Goal: Task Accomplishment & Management: Manage account settings

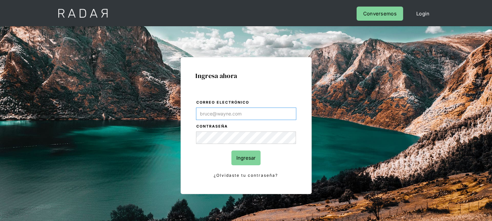
type input "[EMAIL_ADDRESS][DOMAIN_NAME]"
click at [234, 152] on input "Ingresar" at bounding box center [246, 158] width 29 height 15
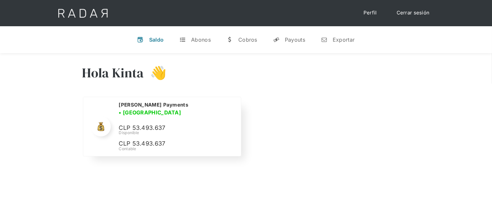
click at [0, 0] on p "CLP 53.493.637" at bounding box center [0, 0] width 0 height 0
copy p "53.493.637"
click at [405, 14] on link "Cerrar sesión" at bounding box center [413, 13] width 46 height 13
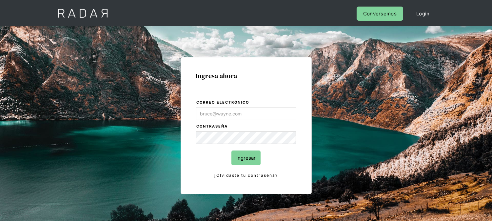
type input "[EMAIL_ADDRESS][DOMAIN_NAME]"
click at [254, 158] on input "Ingresar" at bounding box center [246, 158] width 29 height 15
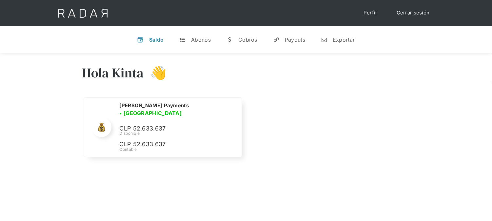
click at [412, 11] on link "Cerrar sesión" at bounding box center [413, 13] width 46 height 13
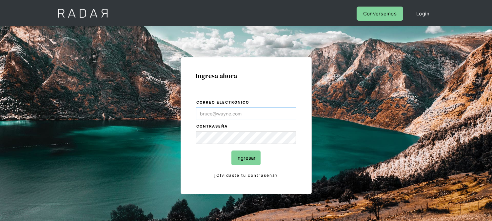
type input "[EMAIL_ADDRESS][DOMAIN_NAME]"
click at [243, 161] on input "Ingresar" at bounding box center [246, 158] width 29 height 15
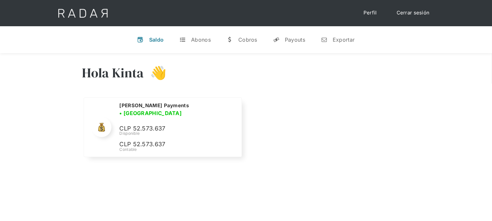
click at [417, 10] on link "Cerrar sesión" at bounding box center [413, 13] width 46 height 13
